Goal: Transaction & Acquisition: Download file/media

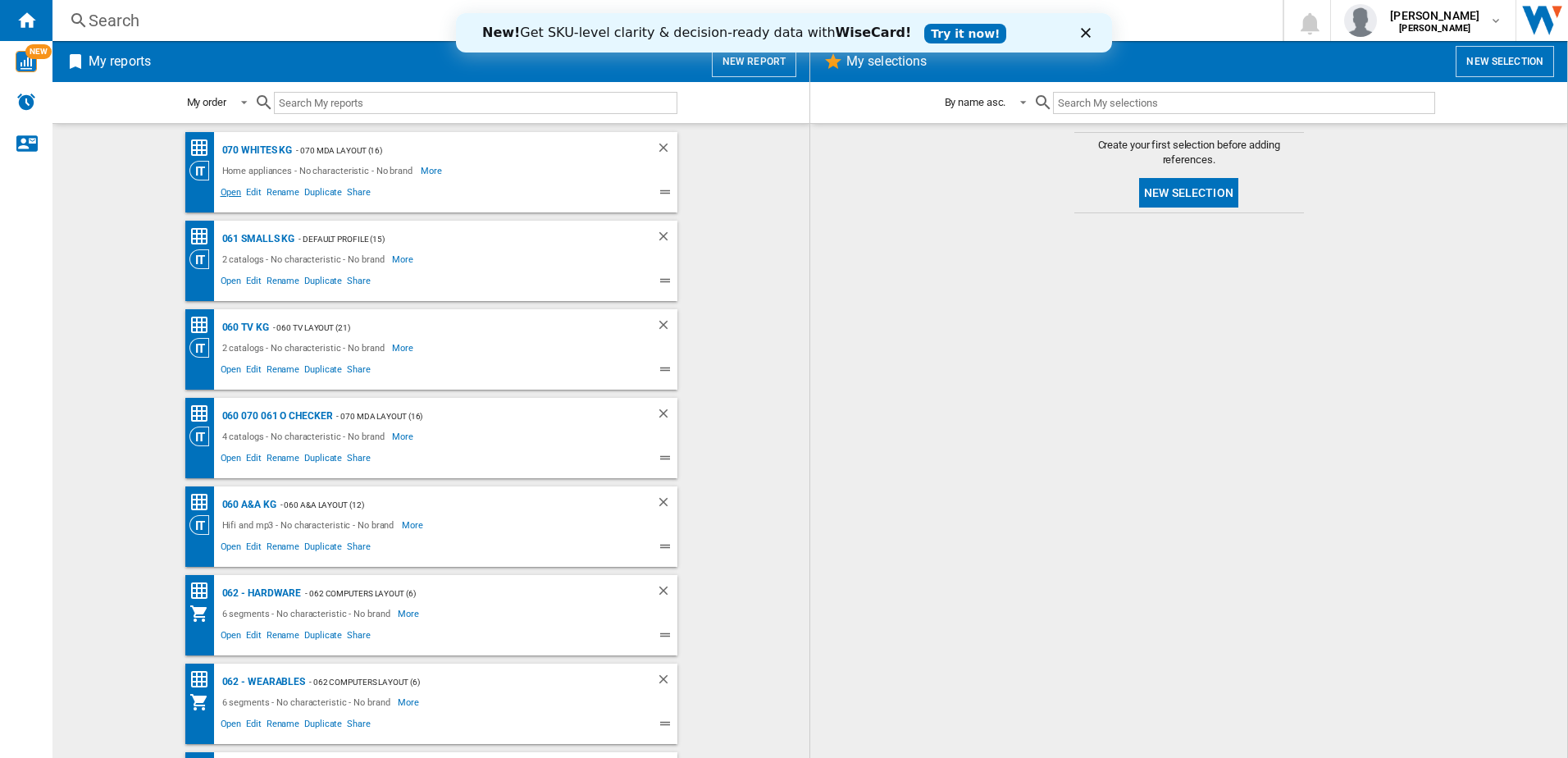
click at [223, 195] on span "Open" at bounding box center [231, 194] width 26 height 19
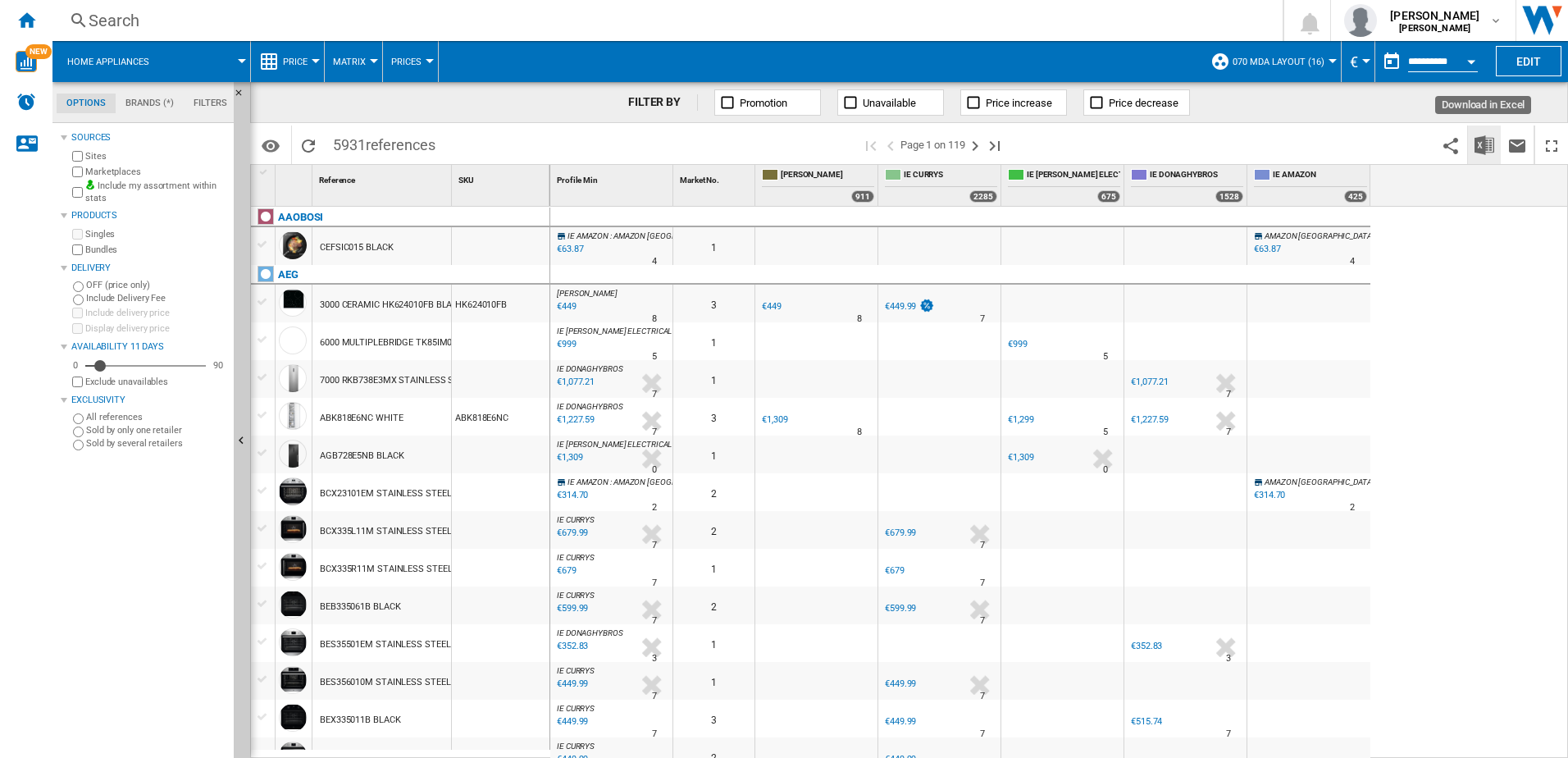
click at [1486, 142] on img "Download in Excel" at bounding box center [1484, 145] width 19 height 19
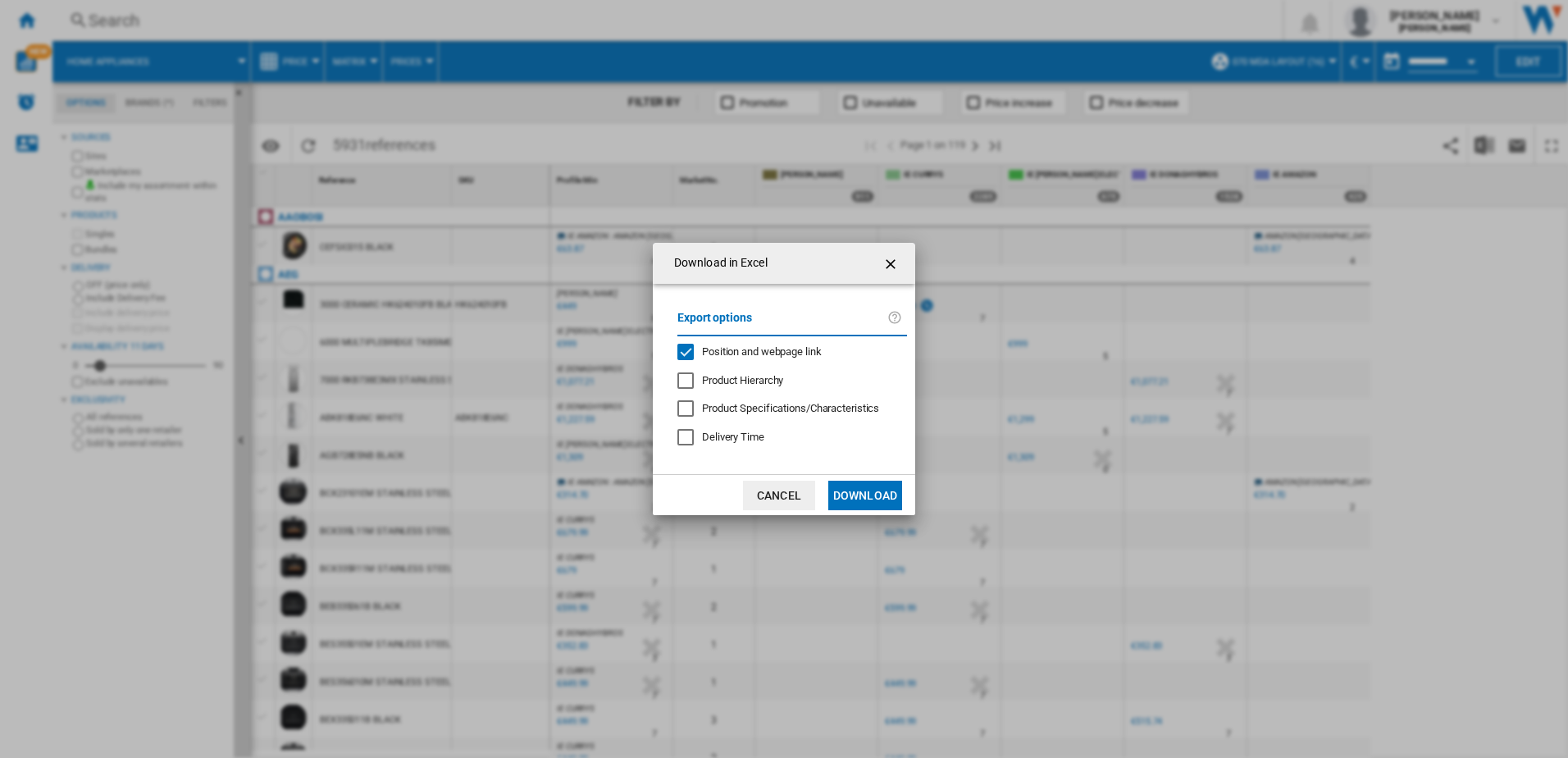
click at [847, 487] on button "Download" at bounding box center [865, 495] width 74 height 29
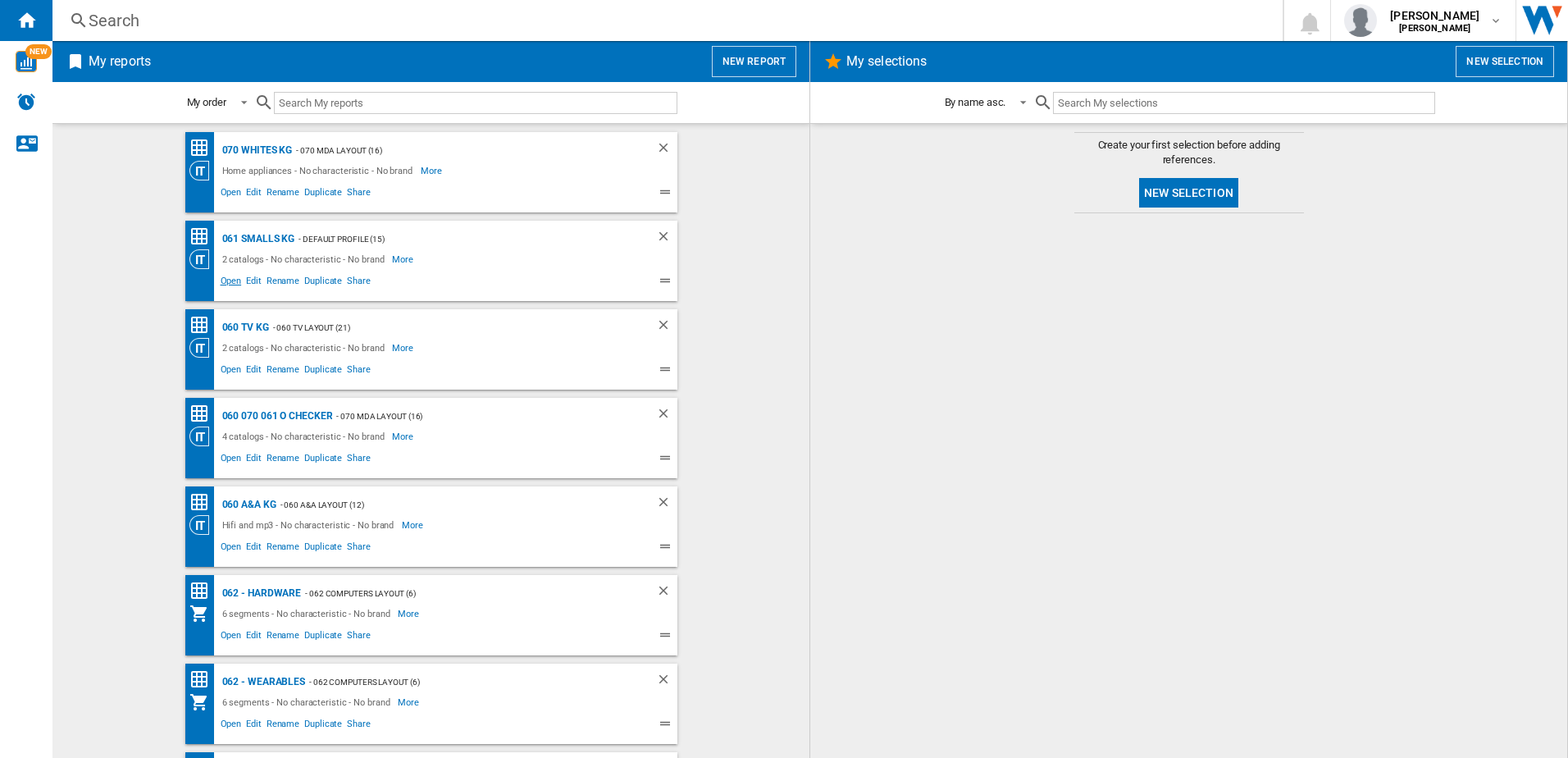
click at [221, 281] on span "Open" at bounding box center [231, 283] width 26 height 19
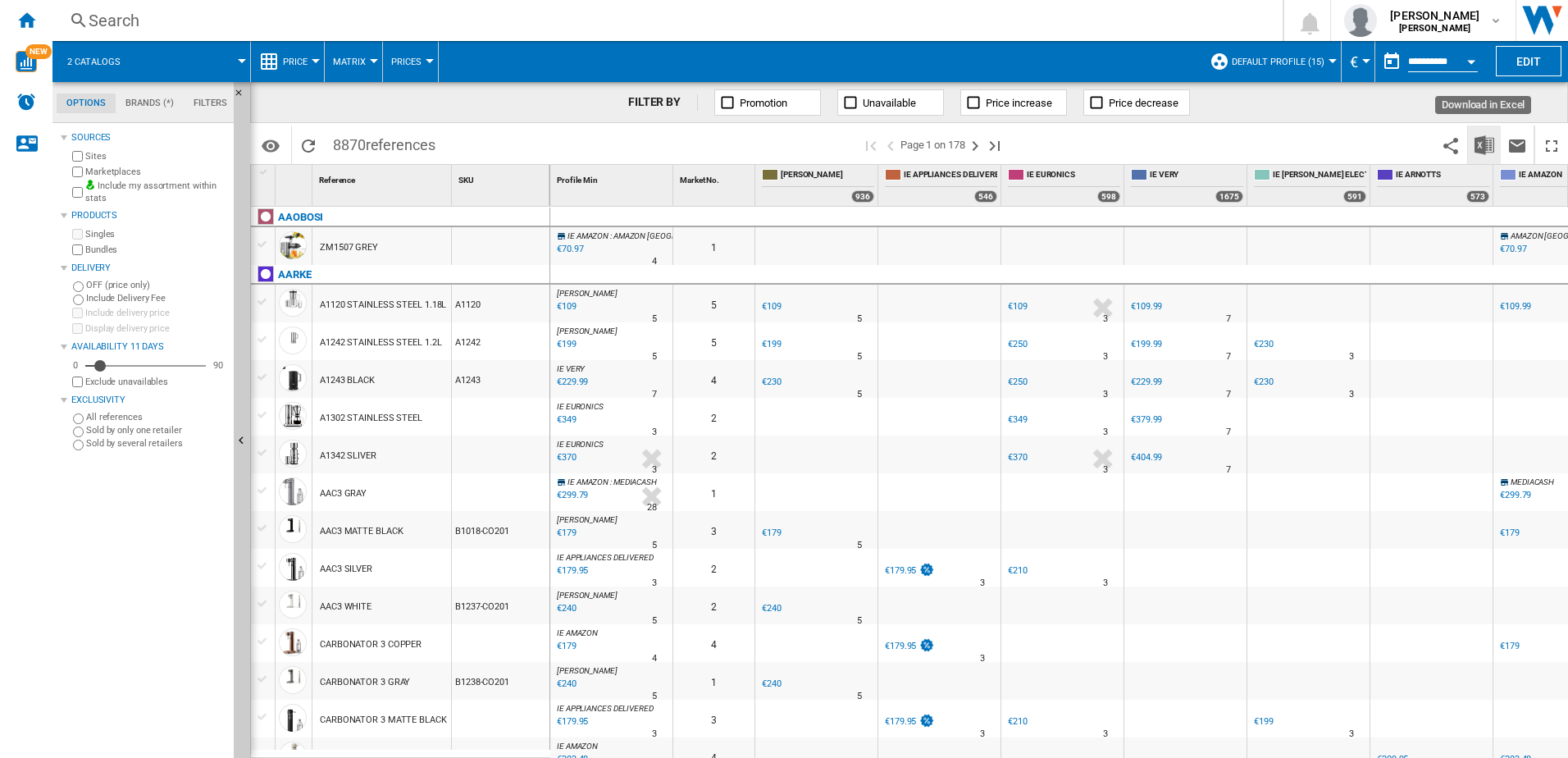
click at [1475, 141] on img "Download in Excel" at bounding box center [1484, 145] width 19 height 19
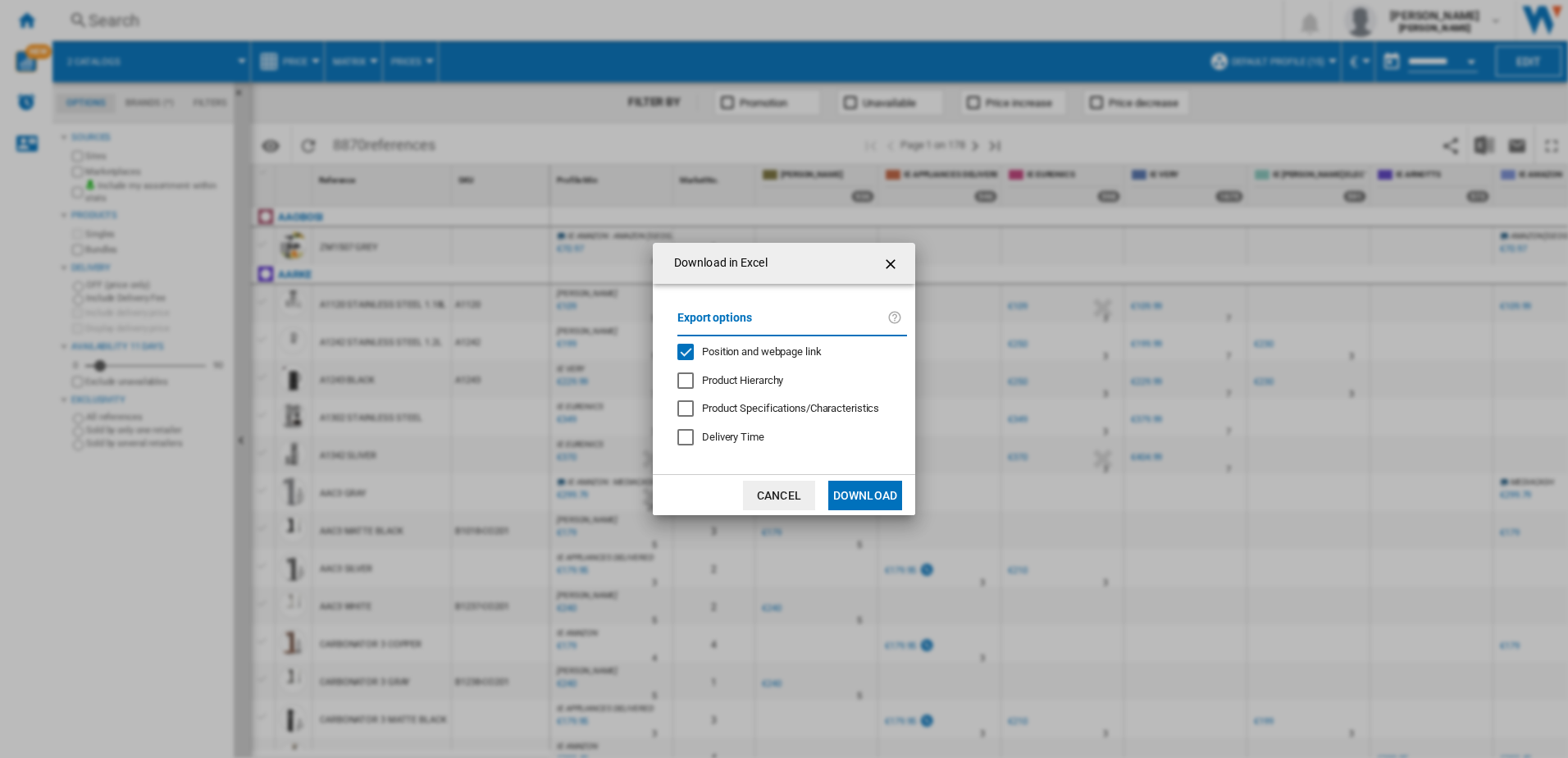
click at [867, 480] on button "Download" at bounding box center [865, 495] width 74 height 29
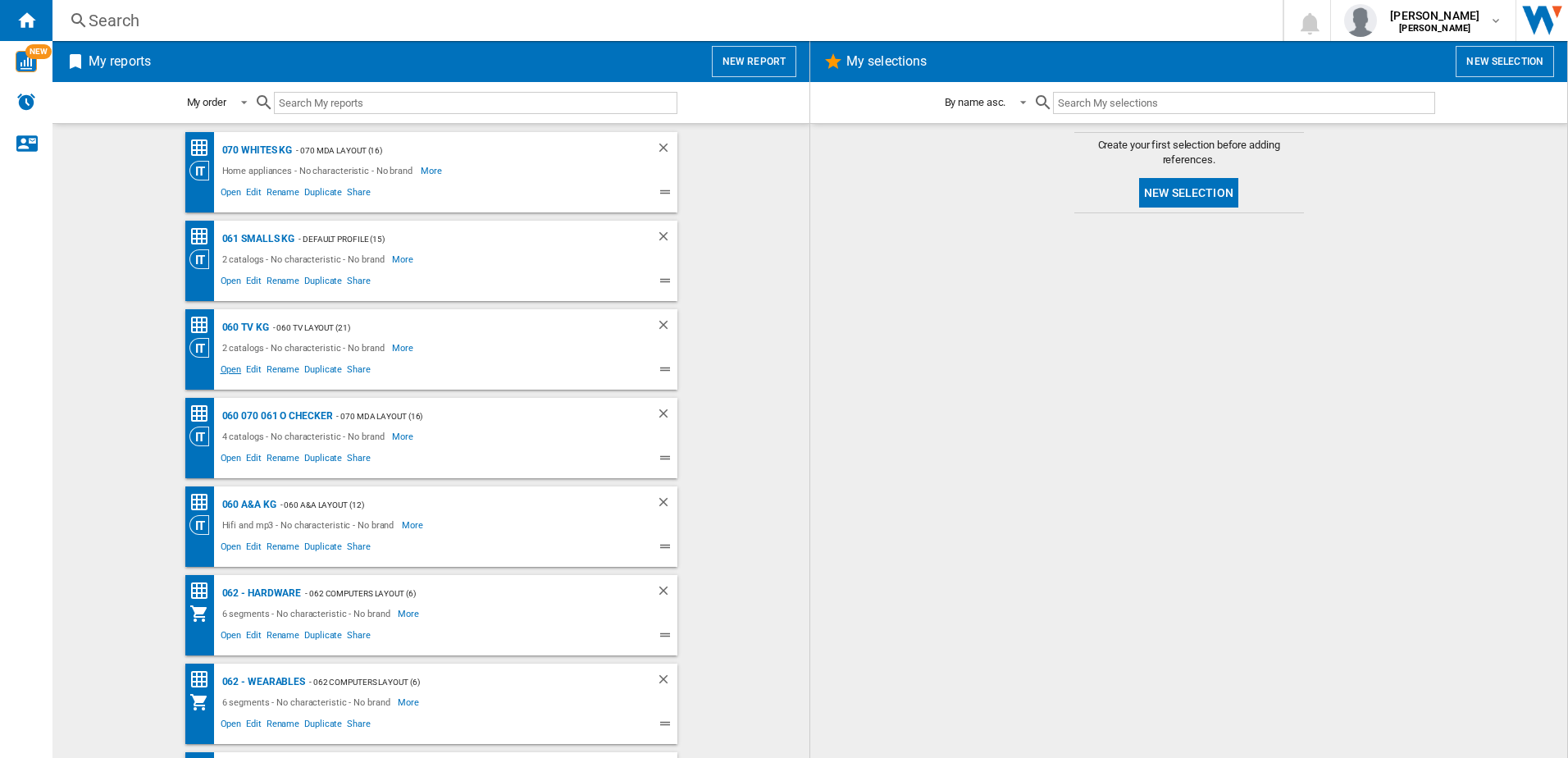
click at [223, 369] on span "Open" at bounding box center [231, 371] width 26 height 19
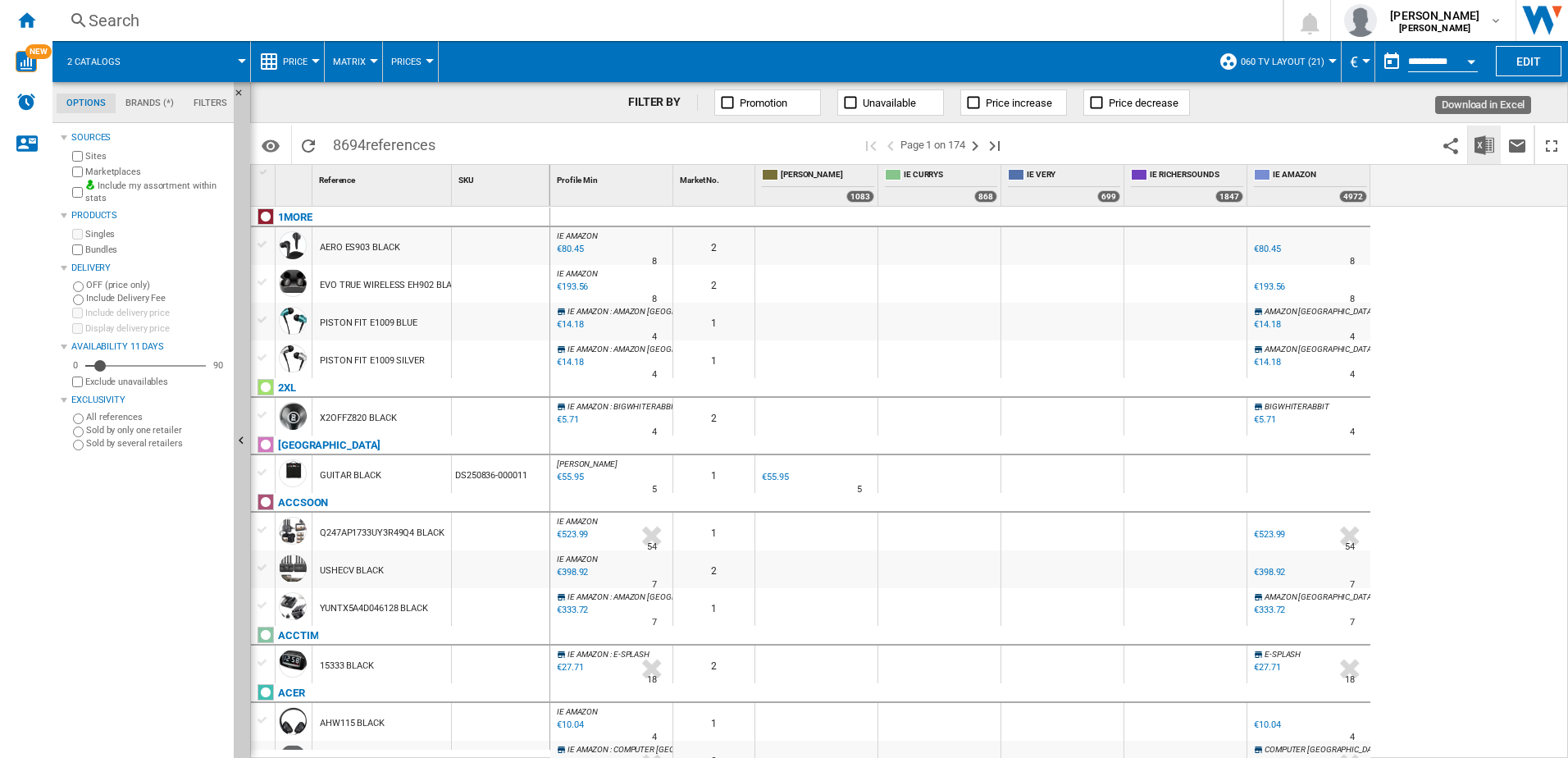
click at [1484, 137] on img "Download in Excel" at bounding box center [1484, 145] width 19 height 19
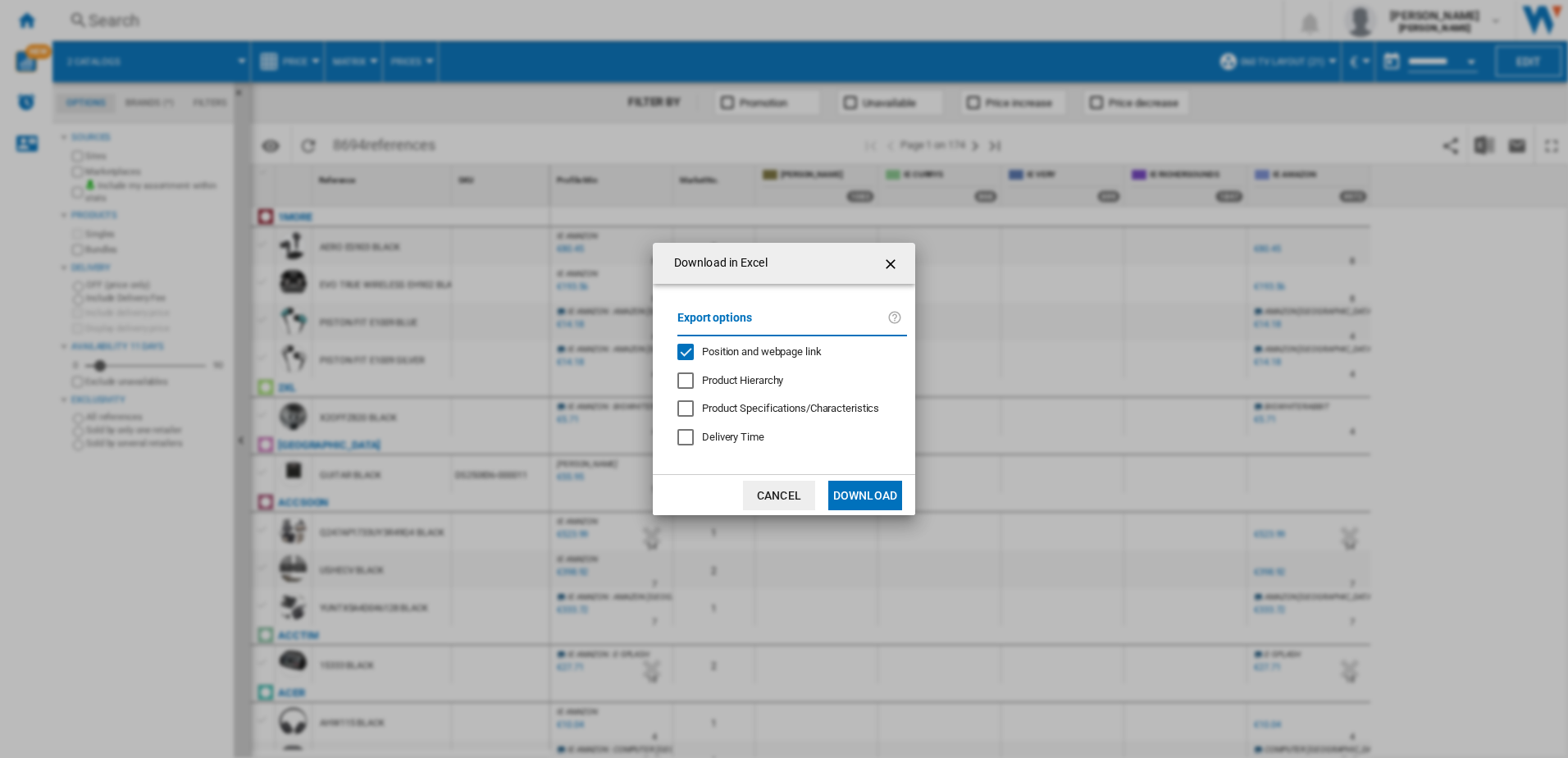
click at [852, 495] on button "Download" at bounding box center [865, 495] width 74 height 29
